Goal: Find specific page/section: Find specific page/section

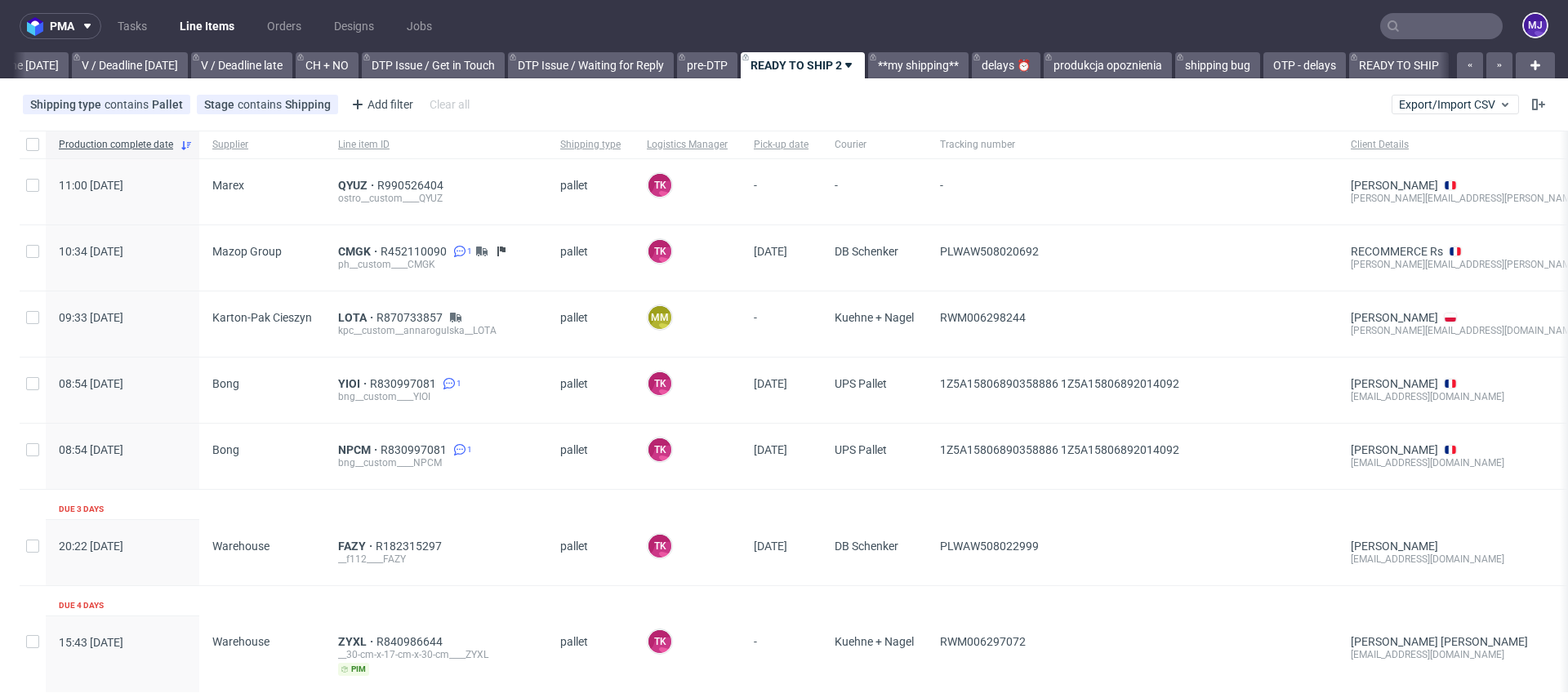
scroll to position [0, 2192]
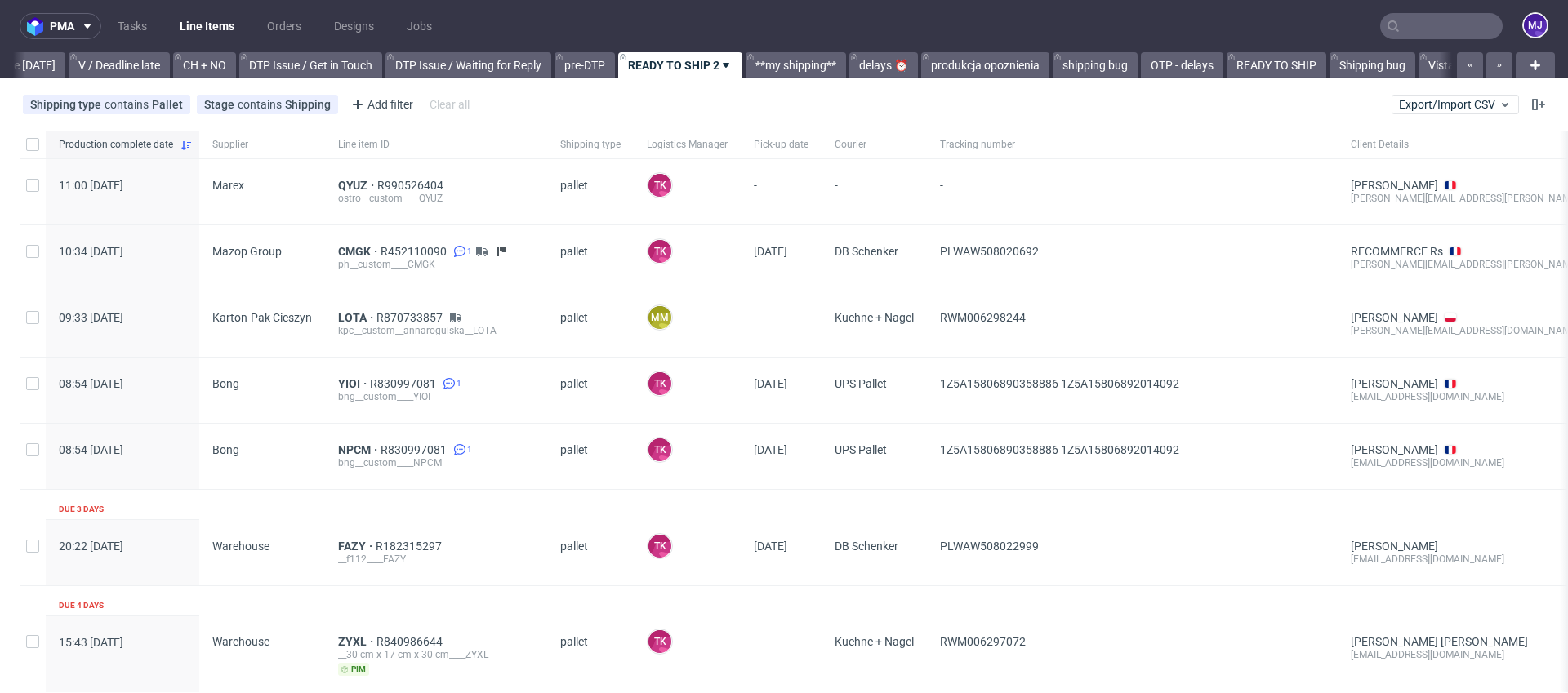
click at [1397, 25] on input "text" at bounding box center [1441, 26] width 123 height 26
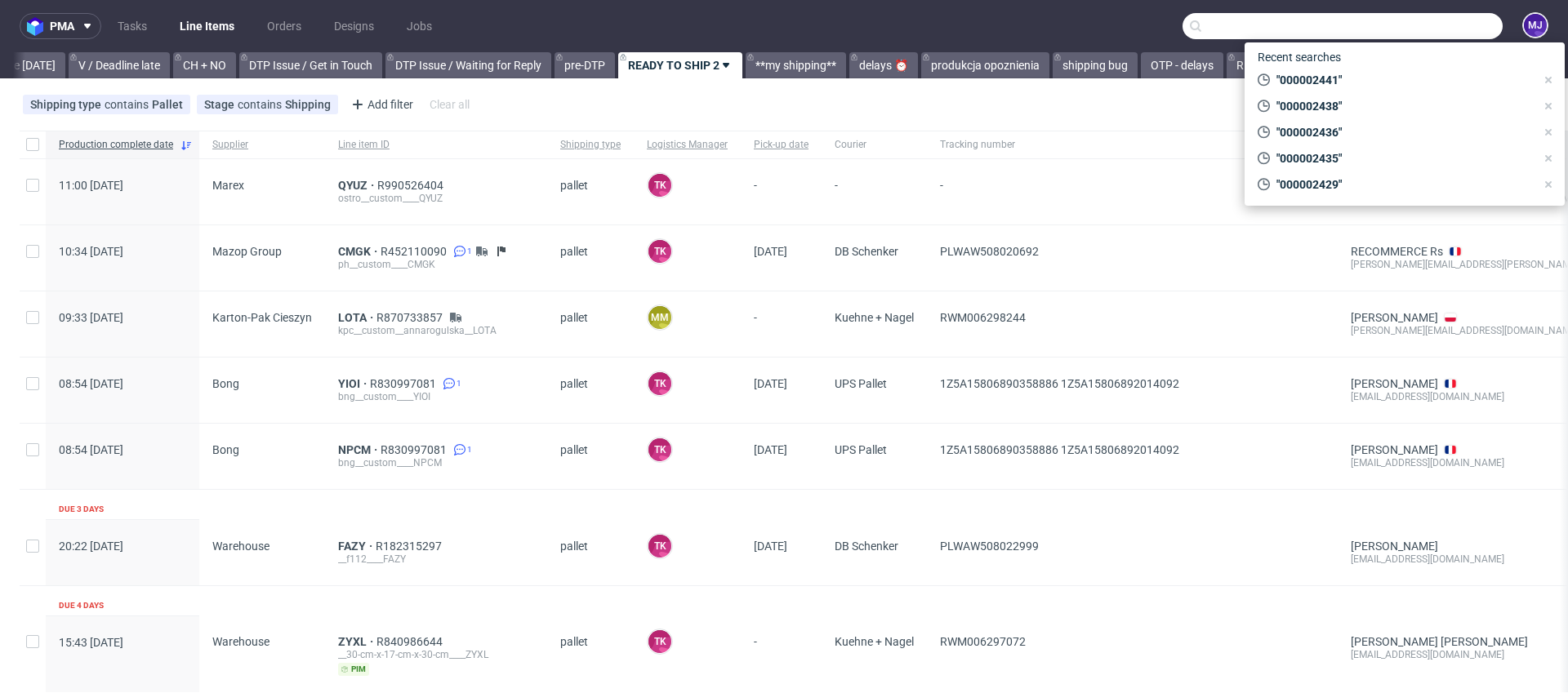
paste input "000002367"
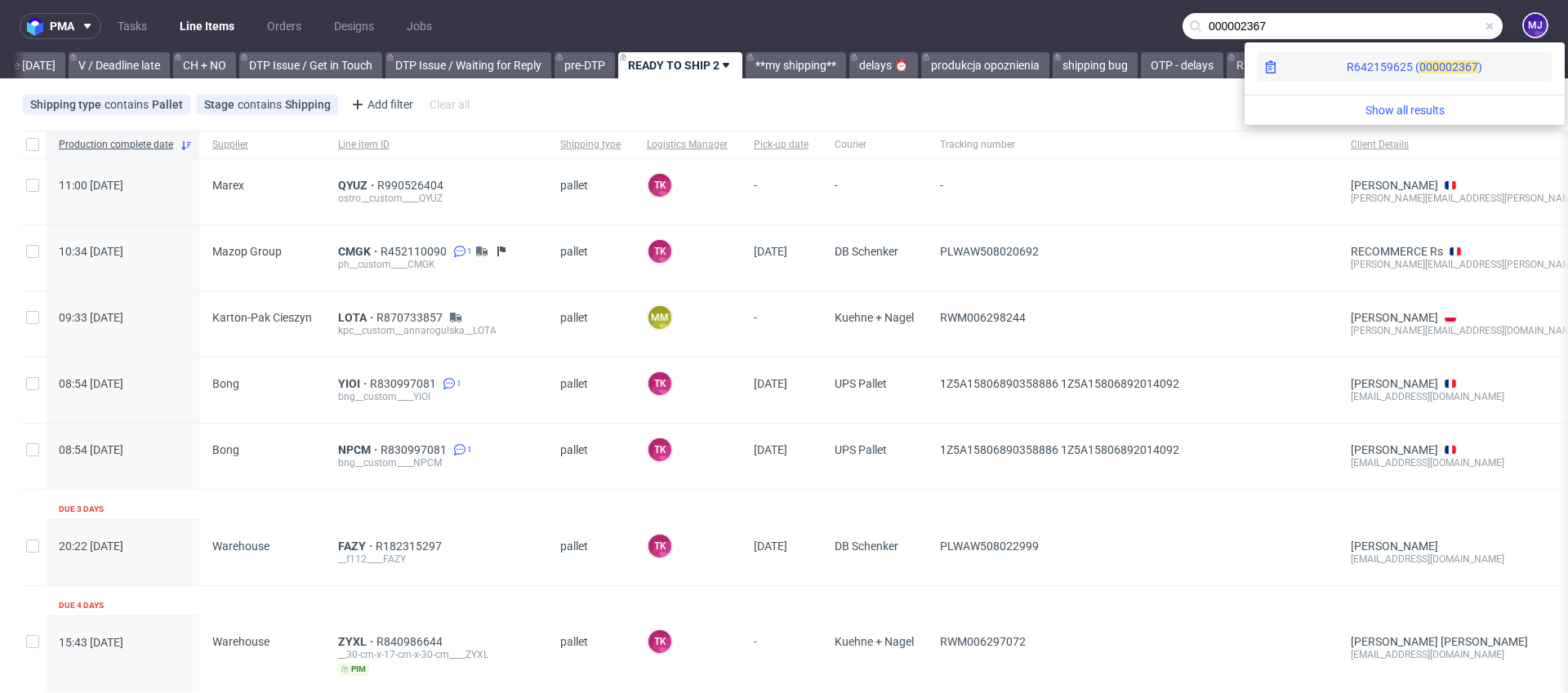
type input "000002367"
click at [1347, 65] on div "R642159625 ( 00000" at bounding box center [1399, 67] width 106 height 16
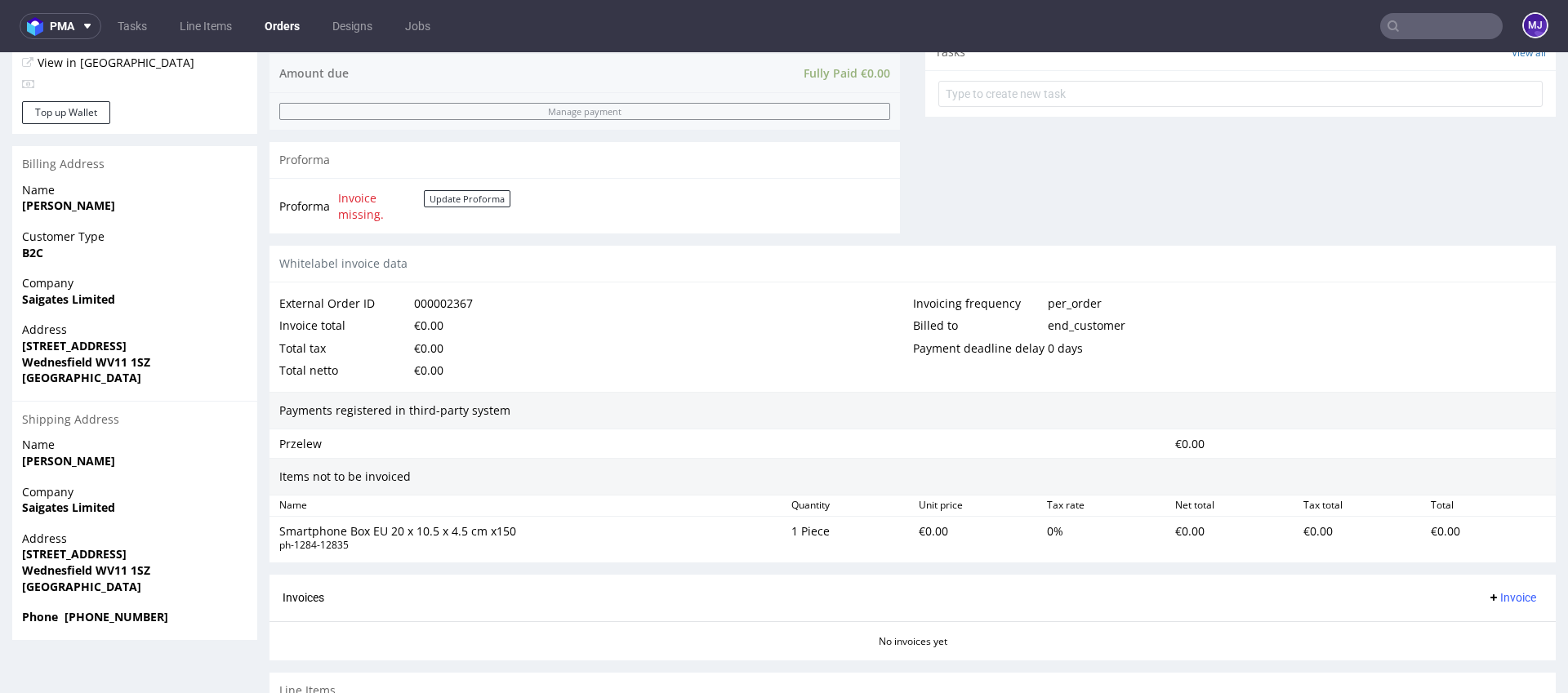
scroll to position [702, 0]
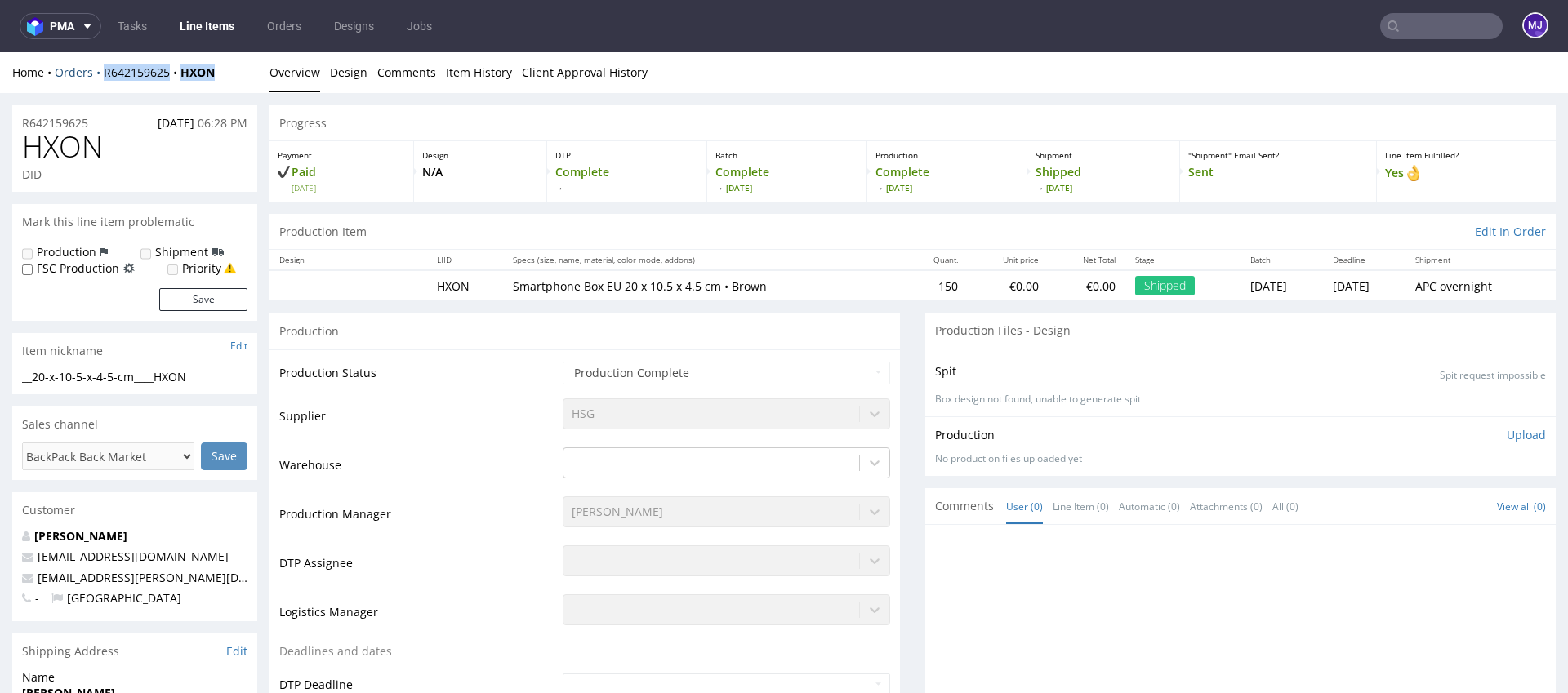
drag, startPoint x: 227, startPoint y: 71, endPoint x: 100, endPoint y: 70, distance: 127.0
click at [100, 70] on div "Home Orders R642159625 HXON" at bounding box center [134, 72] width 245 height 16
copy div "R642159625 HXON"
